Goal: Task Accomplishment & Management: Use online tool/utility

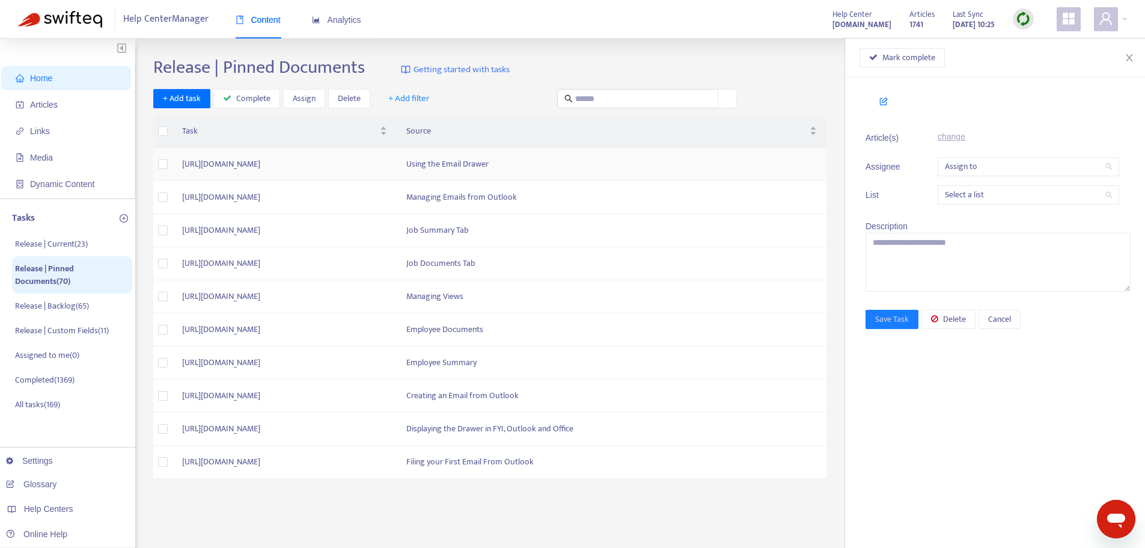
click at [397, 162] on td "[URL][DOMAIN_NAME]" at bounding box center [285, 164] width 224 height 33
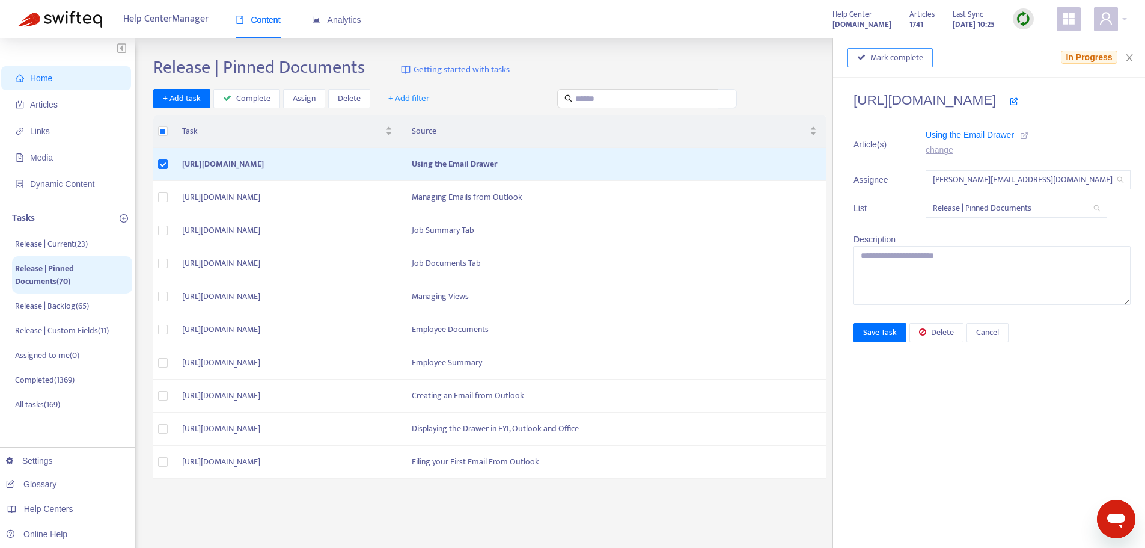
click at [848, 67] on button "Mark complete" at bounding box center [890, 57] width 85 height 19
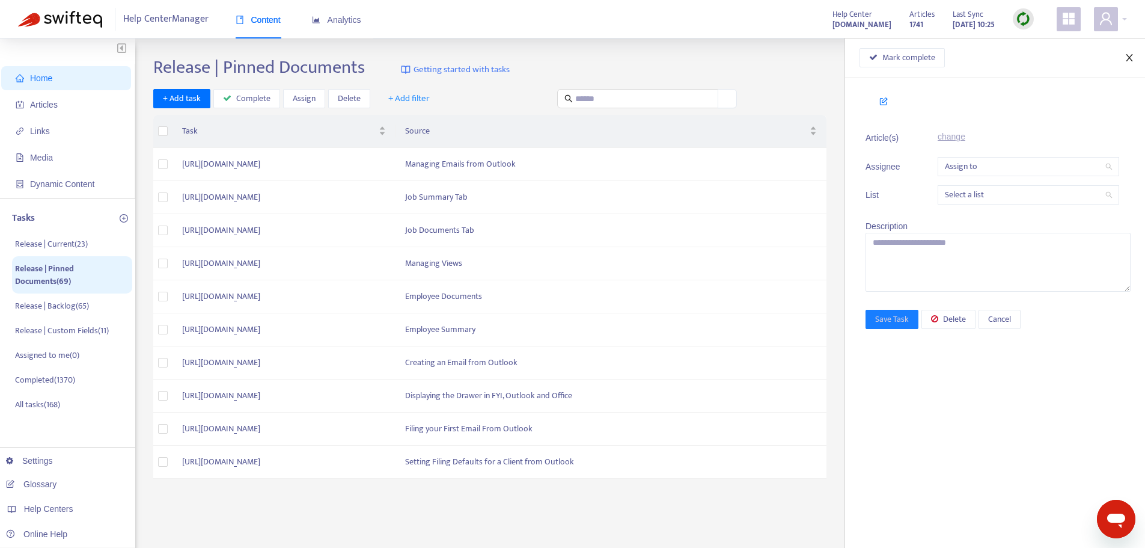
click at [1127, 57] on icon "close" at bounding box center [1130, 58] width 10 height 10
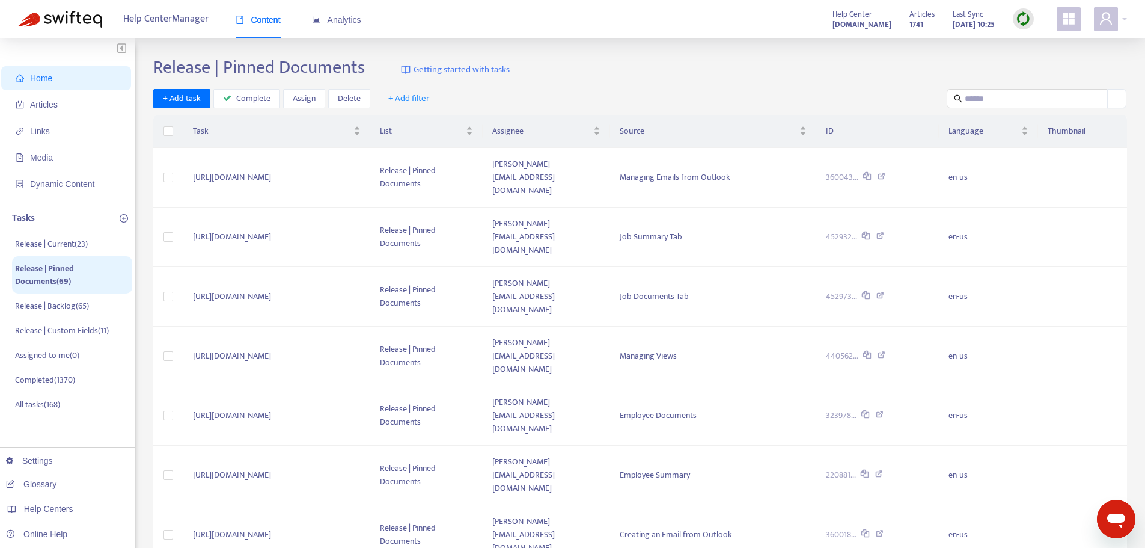
click at [634, 93] on div "+ Add task Complete Assign Delete + Add filter" at bounding box center [640, 99] width 974 height 20
